Goal: Task Accomplishment & Management: Manage account settings

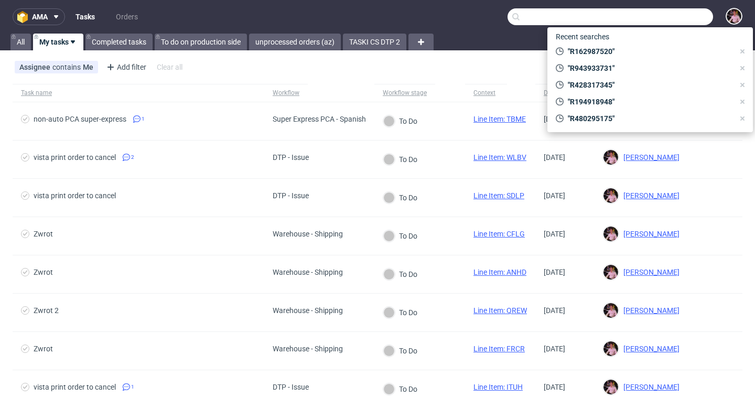
click at [674, 15] on input "text" at bounding box center [611, 16] width 206 height 17
click at [122, 14] on link "Orders" at bounding box center [127, 16] width 35 height 17
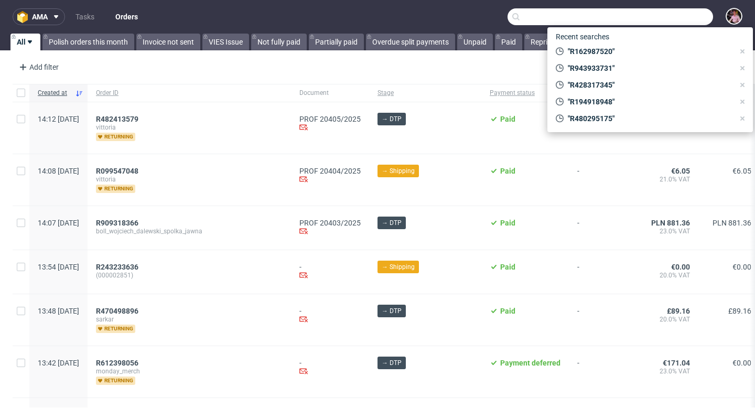
click at [446, 68] on div "Add filter Hide filters Clear all Upload XLSX" at bounding box center [377, 67] width 755 height 25
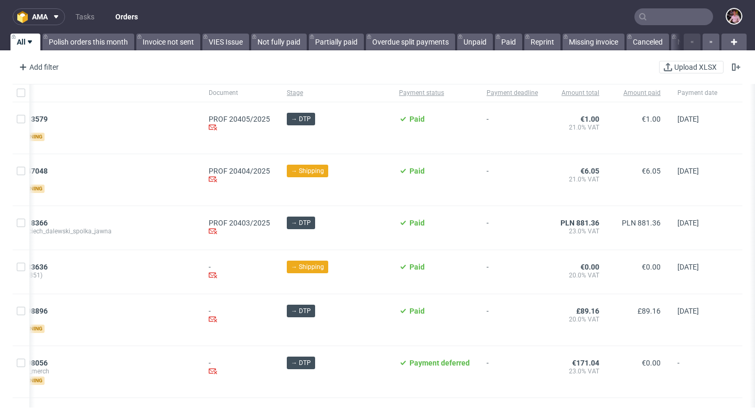
scroll to position [0, 112]
click at [593, 91] on span "Amount total" at bounding box center [577, 93] width 45 height 9
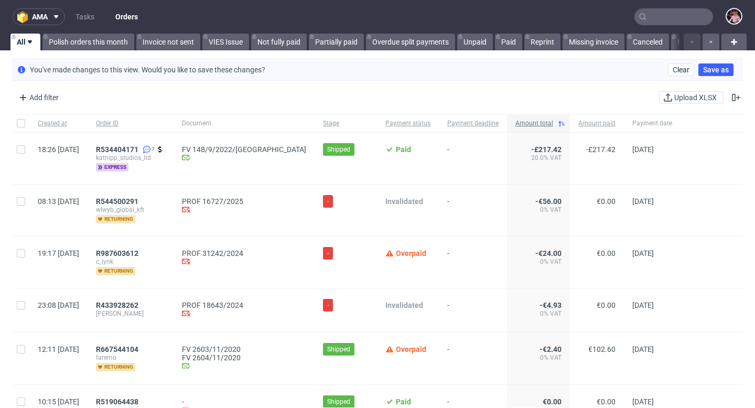
click at [516, 124] on span "Amount total" at bounding box center [535, 123] width 38 height 9
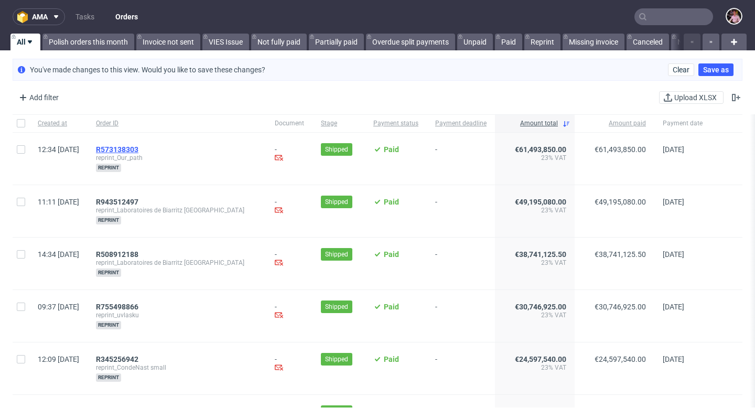
click at [138, 148] on span "R573138303" at bounding box center [117, 149] width 42 height 8
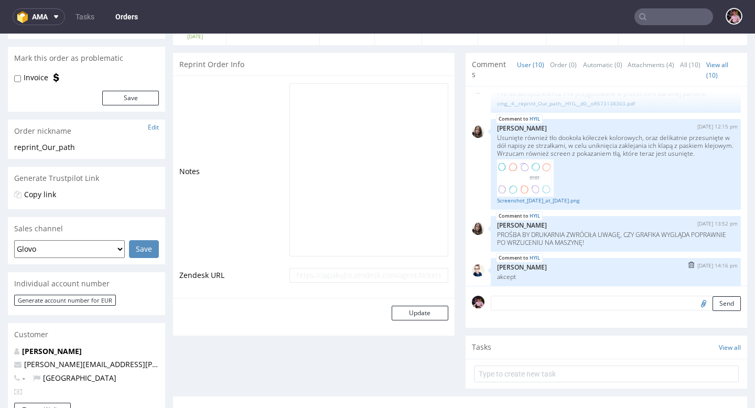
scroll to position [373, 0]
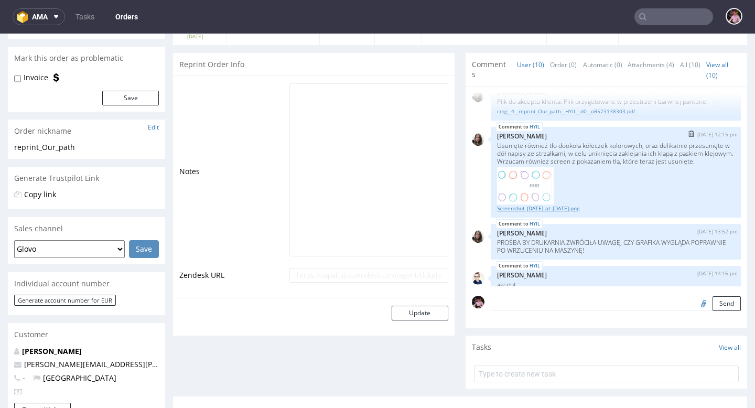
click at [574, 212] on link "Screenshot_[DATE]_at_[DATE].png" at bounding box center [616, 209] width 238 height 8
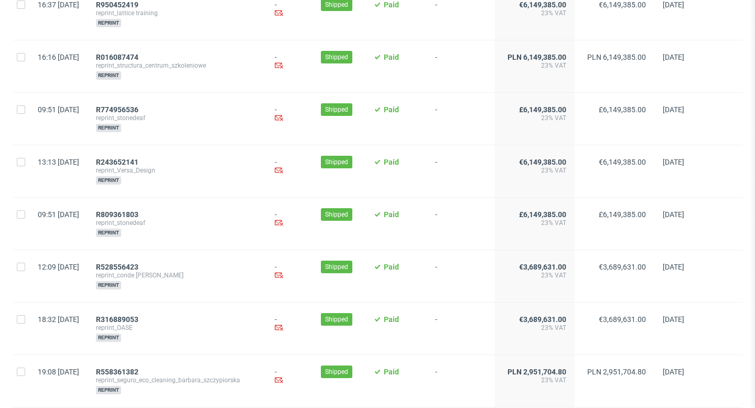
scroll to position [1324, 0]
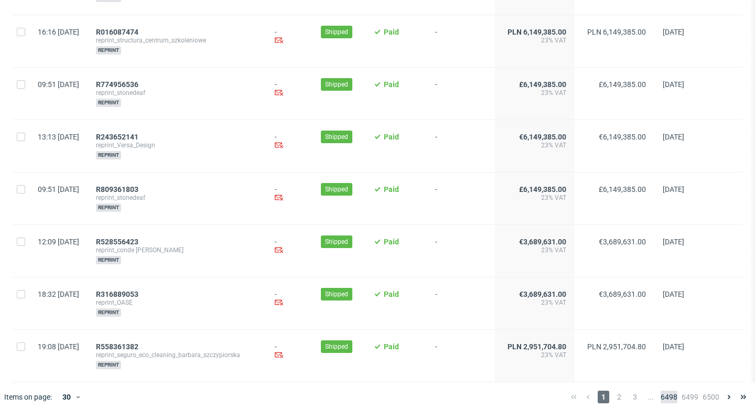
click at [662, 391] on span "6498" at bounding box center [669, 397] width 17 height 13
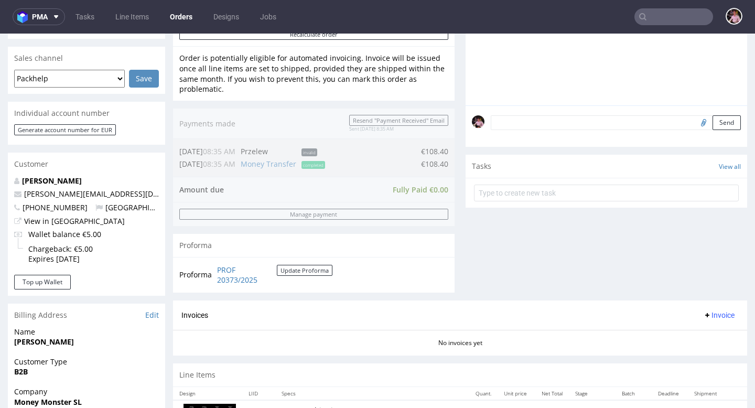
scroll to position [255, 0]
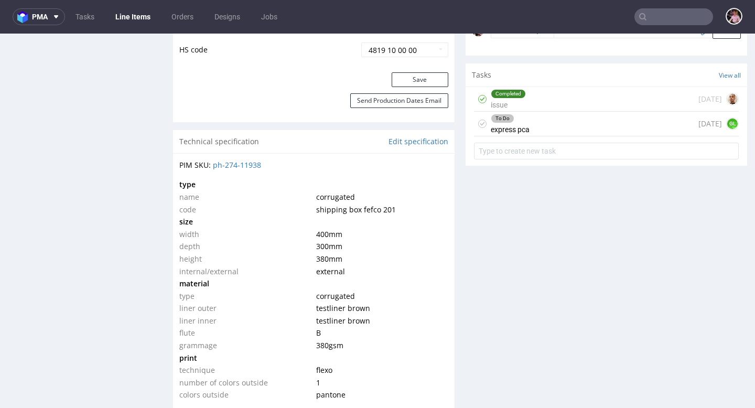
scroll to position [642, 0]
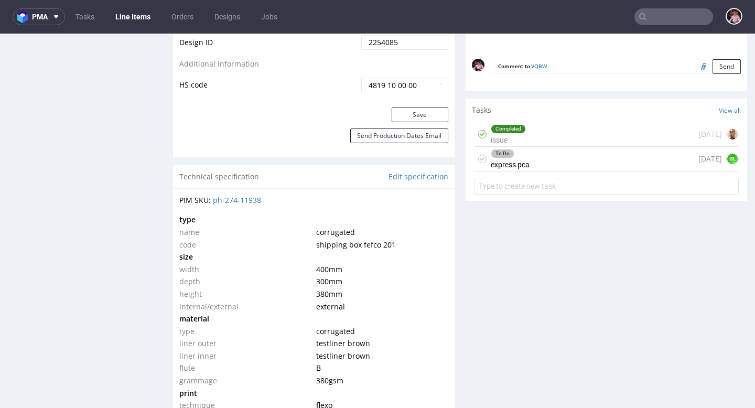
click at [583, 152] on div "To Do express pca today GL" at bounding box center [606, 159] width 265 height 25
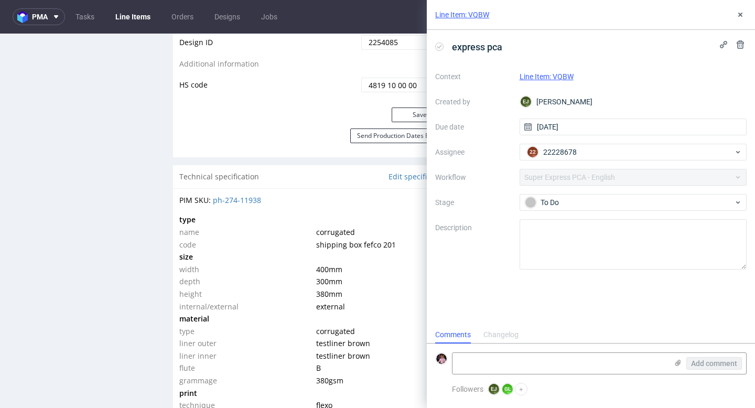
scroll to position [8, 0]
click at [736, 21] on div "Line Item: VQBW" at bounding box center [591, 15] width 328 height 30
click at [741, 14] on use at bounding box center [740, 15] width 4 height 4
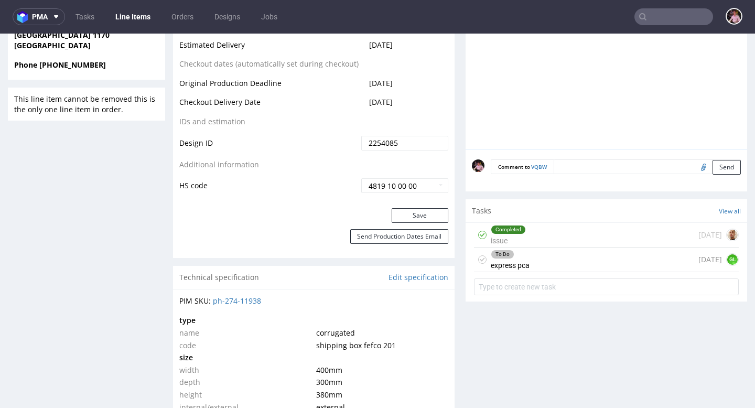
scroll to position [673, 0]
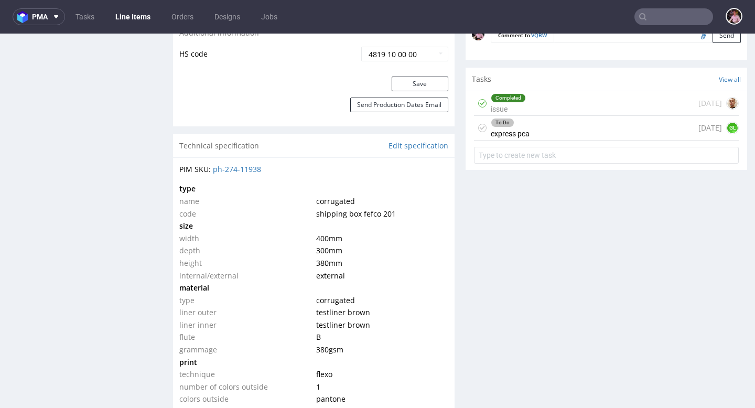
click at [551, 132] on div "To Do express pca today GL" at bounding box center [606, 128] width 265 height 25
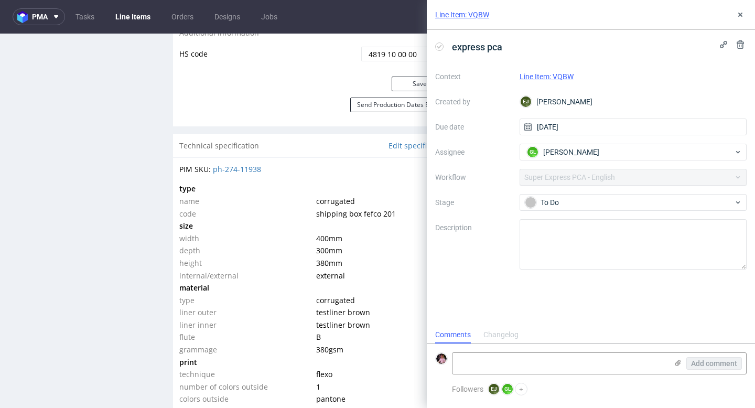
scroll to position [8, 0]
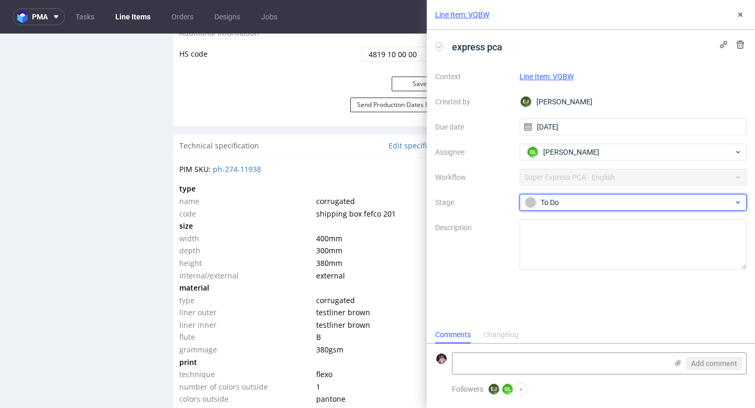
click at [563, 202] on div "To Do" at bounding box center [629, 203] width 209 height 12
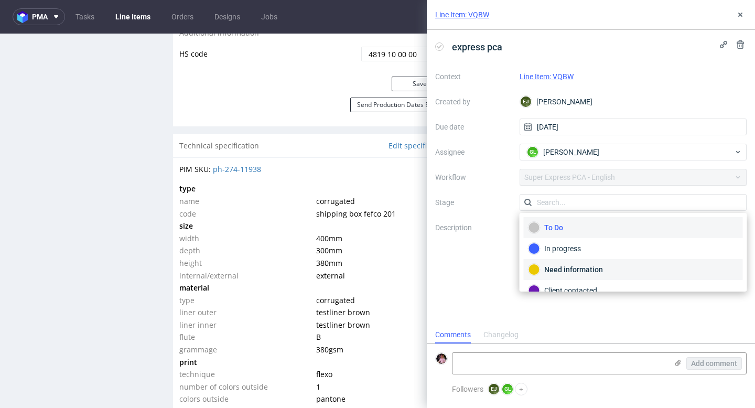
scroll to position [56, 0]
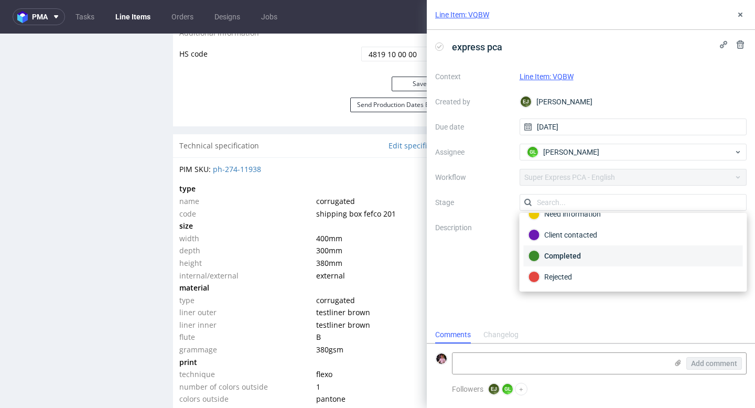
click at [566, 250] on div "Completed" at bounding box center [634, 256] width 210 height 12
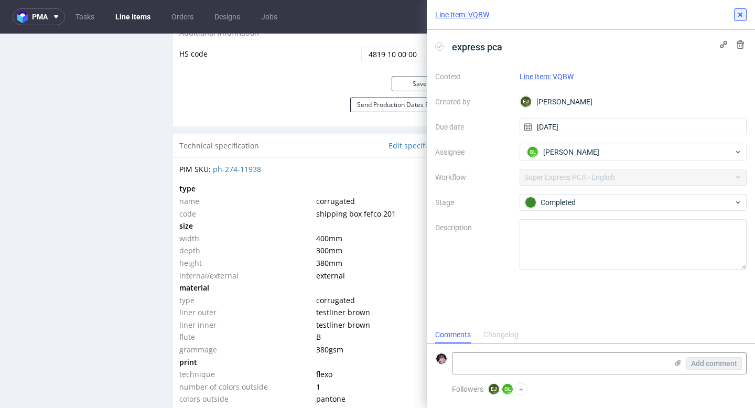
click at [736, 15] on icon at bounding box center [740, 14] width 8 height 8
